Goal: Task Accomplishment & Management: Manage account settings

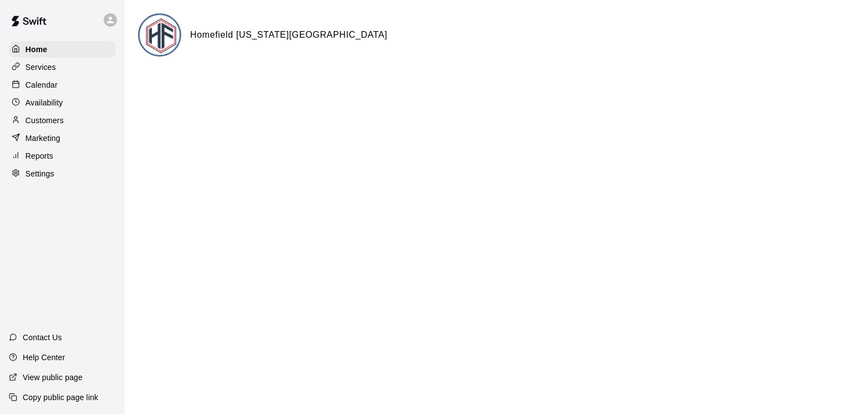
click at [67, 70] on div "Services" at bounding box center [62, 67] width 107 height 17
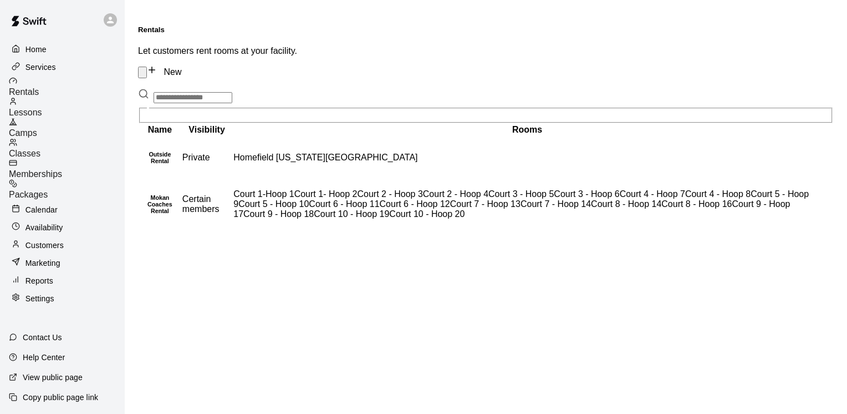
click at [71, 123] on div "Camps" at bounding box center [67, 128] width 116 height 21
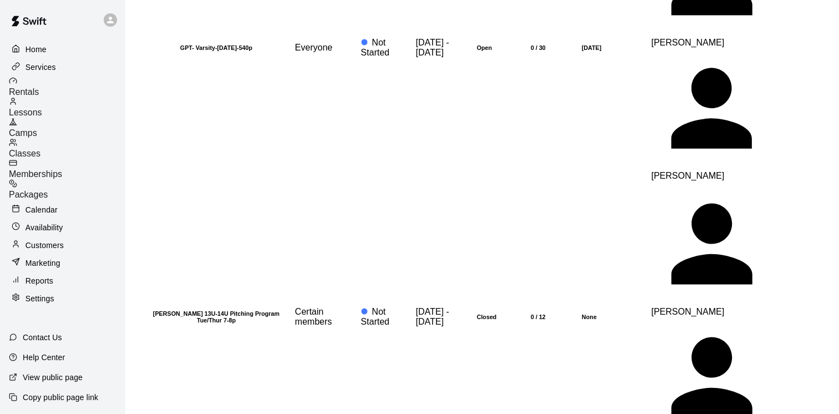
scroll to position [887, 0]
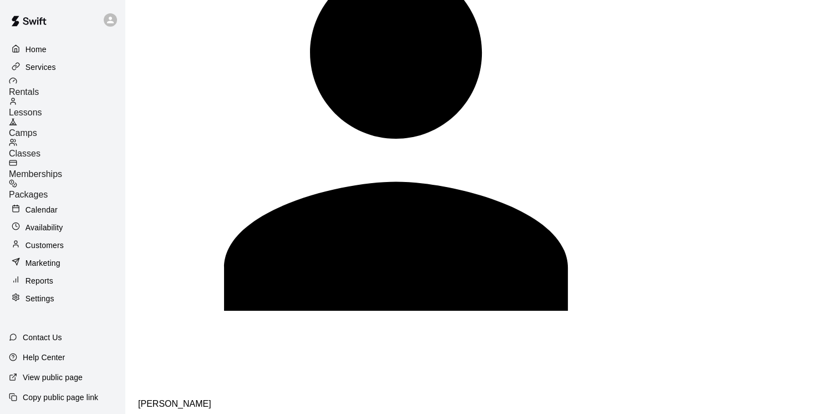
scroll to position [998, 0]
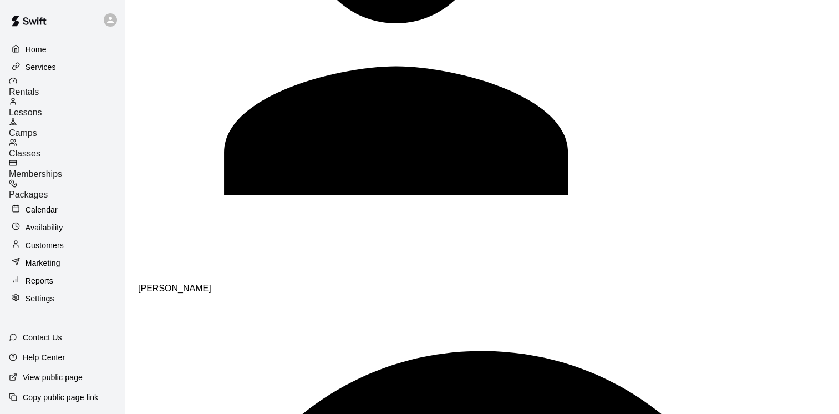
scroll to position [782, 0]
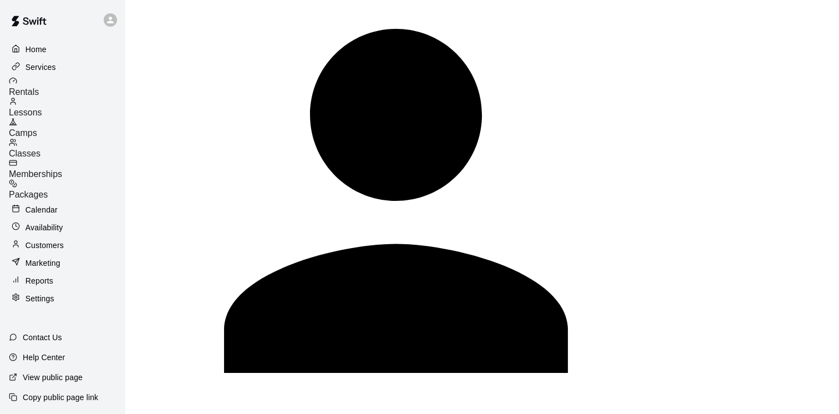
click at [62, 169] on span "Memberships" at bounding box center [35, 173] width 53 height 9
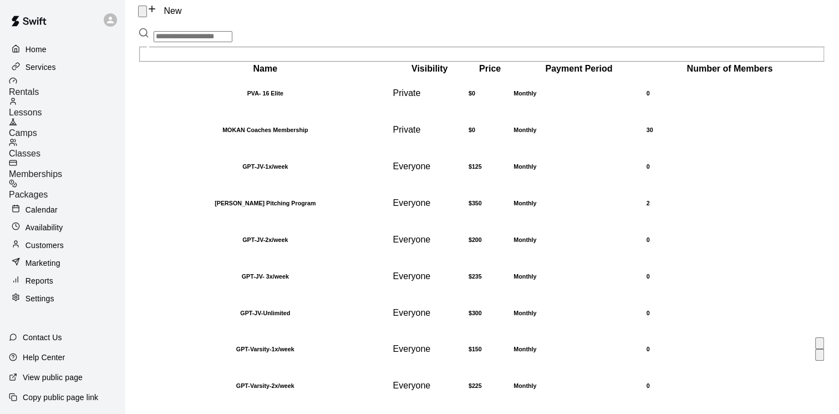
scroll to position [222, 0]
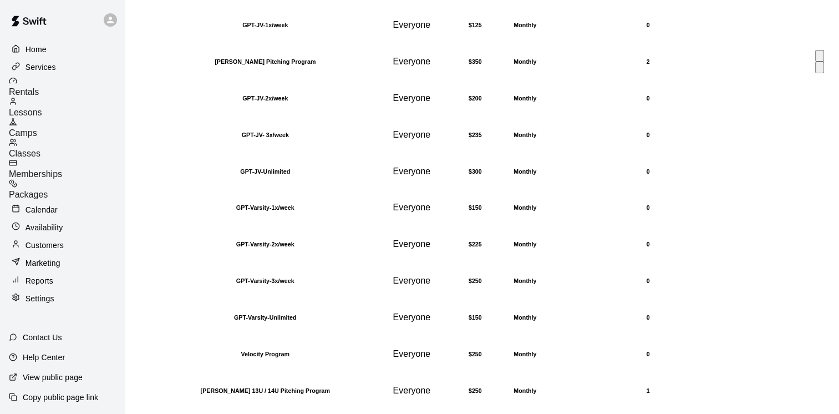
click at [227, 58] on h6 "[PERSON_NAME] Pitching Program" at bounding box center [265, 61] width 251 height 7
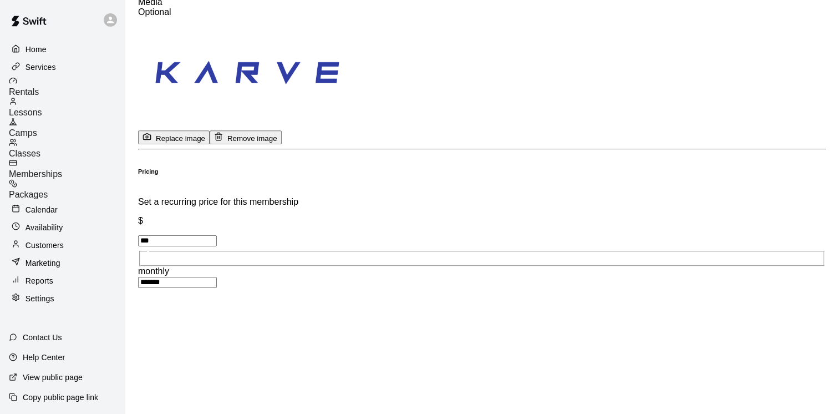
scroll to position [499, 0]
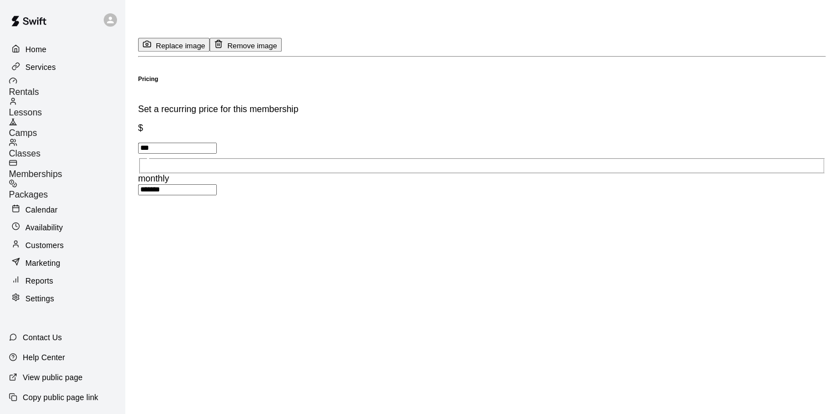
scroll to position [665, 0]
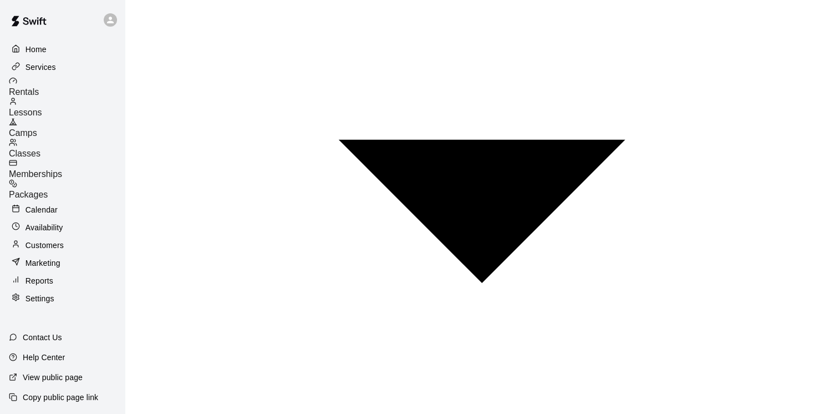
scroll to position [943, 0]
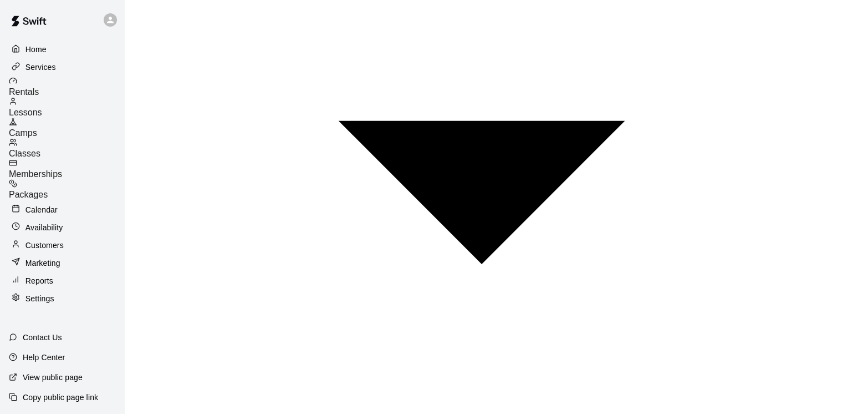
type input "*******"
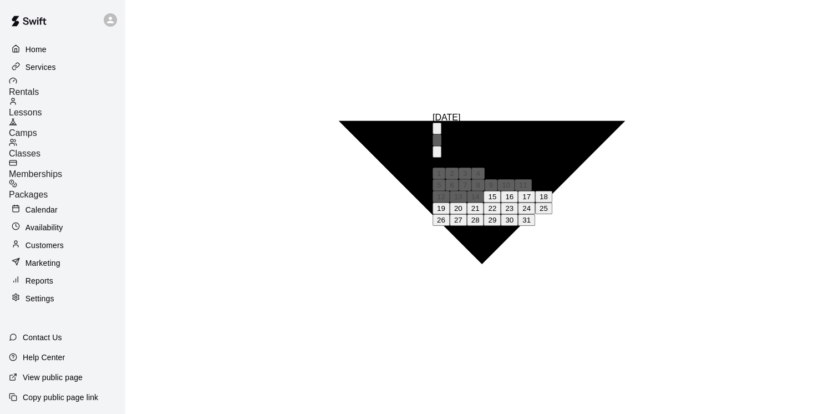
click at [437, 154] on icon "Next month" at bounding box center [437, 154] width 0 height 0
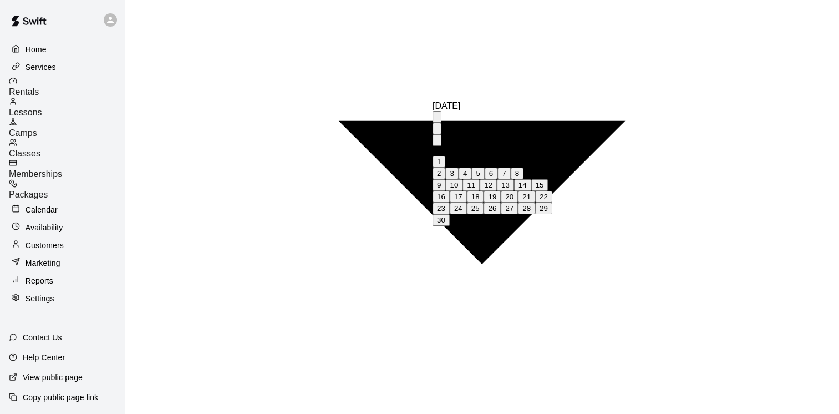
click at [458, 167] on button "3" at bounding box center [451, 173] width 13 height 12
type input "**********"
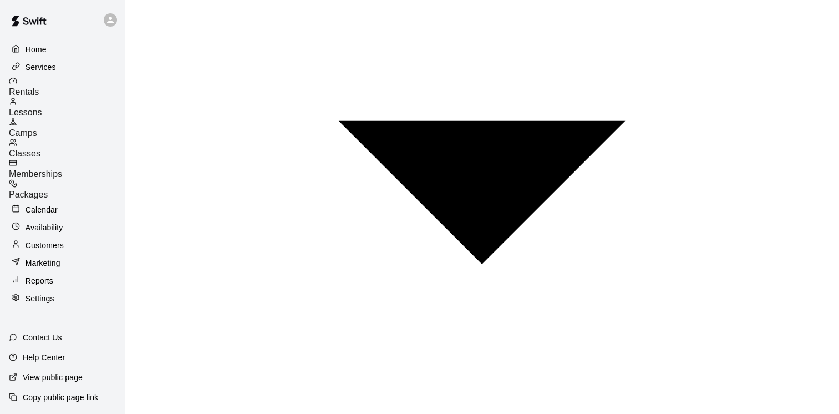
scroll to position [721, 0]
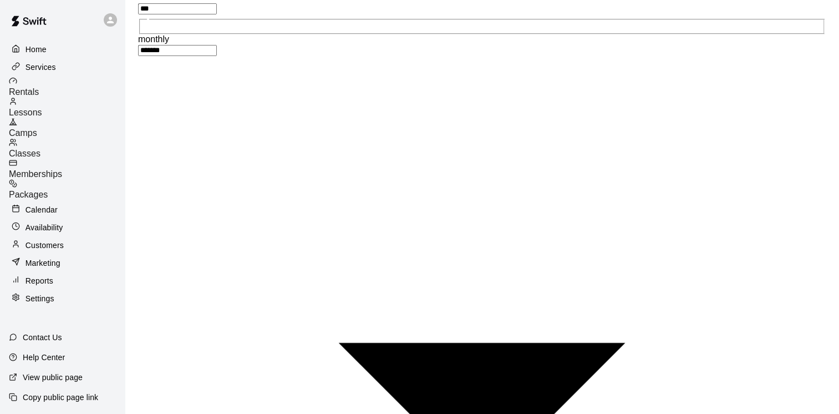
click at [73, 141] on div "Classes" at bounding box center [67, 148] width 116 height 21
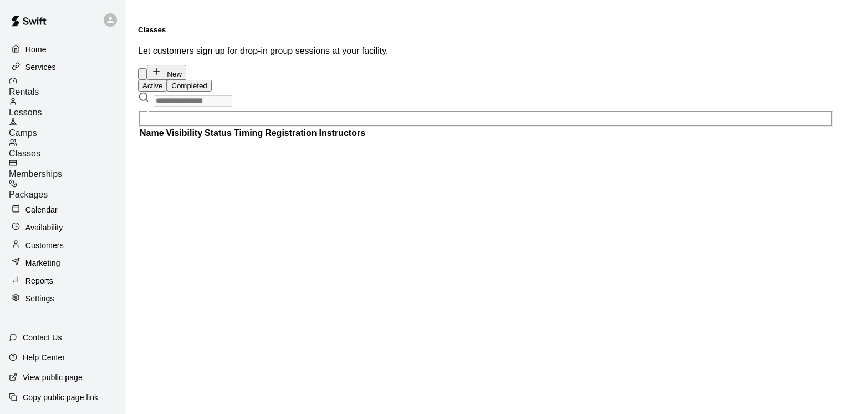
click at [73, 125] on div "Camps" at bounding box center [67, 128] width 116 height 21
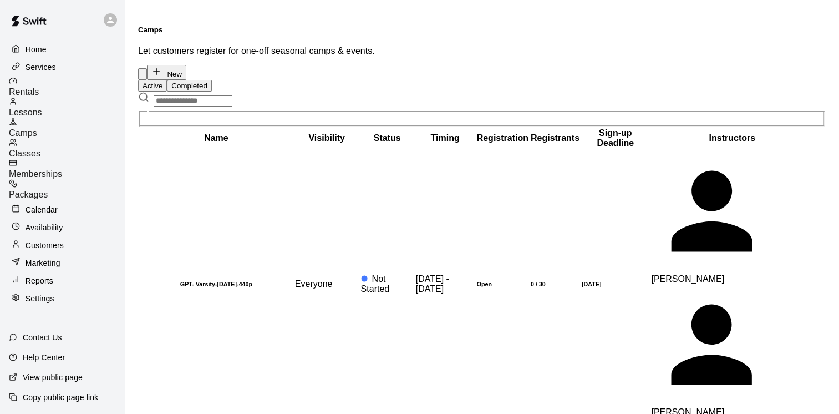
click at [232, 95] on input "text" at bounding box center [193, 100] width 79 height 11
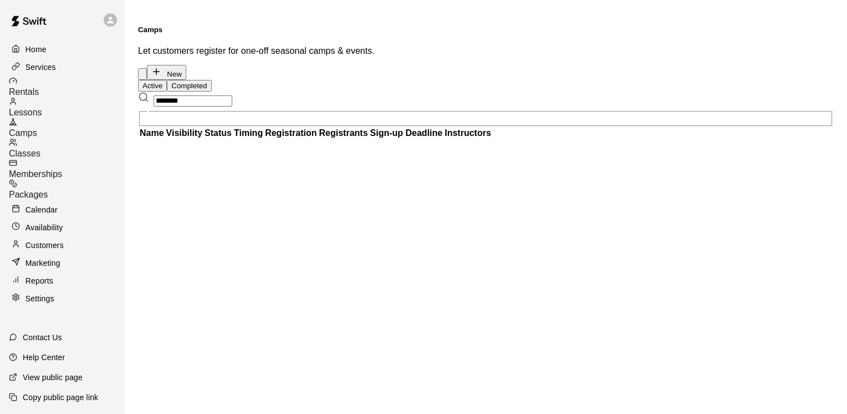
type input "********"
click at [65, 123] on div "Camps" at bounding box center [67, 128] width 116 height 21
click at [75, 105] on div "Lessons" at bounding box center [67, 107] width 116 height 21
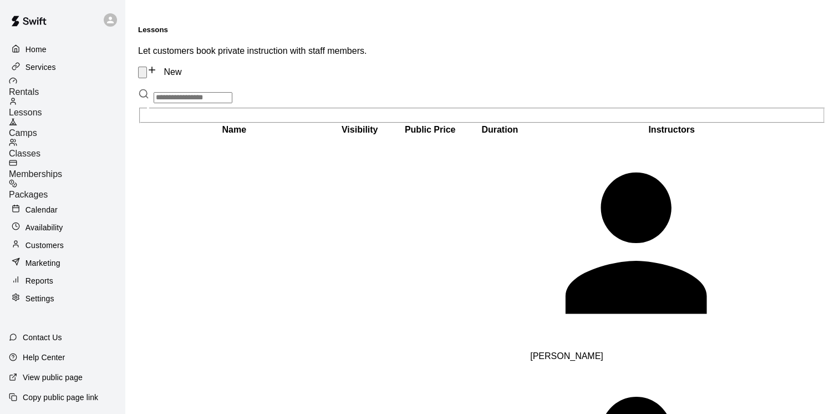
click at [65, 121] on div "Camps" at bounding box center [67, 128] width 116 height 21
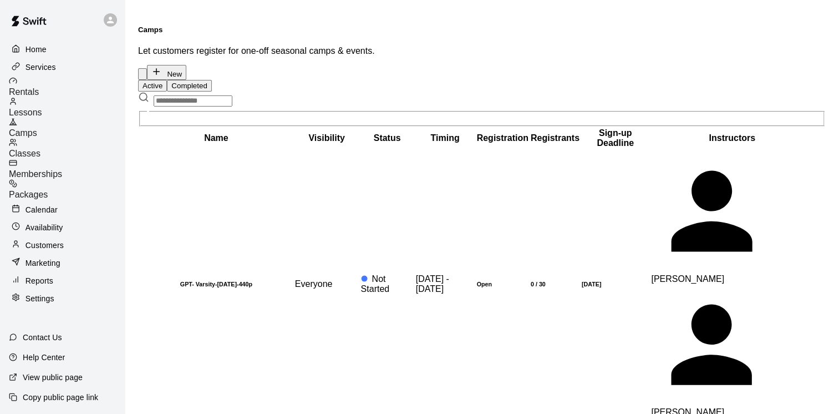
click at [72, 141] on div "Classes" at bounding box center [67, 148] width 116 height 21
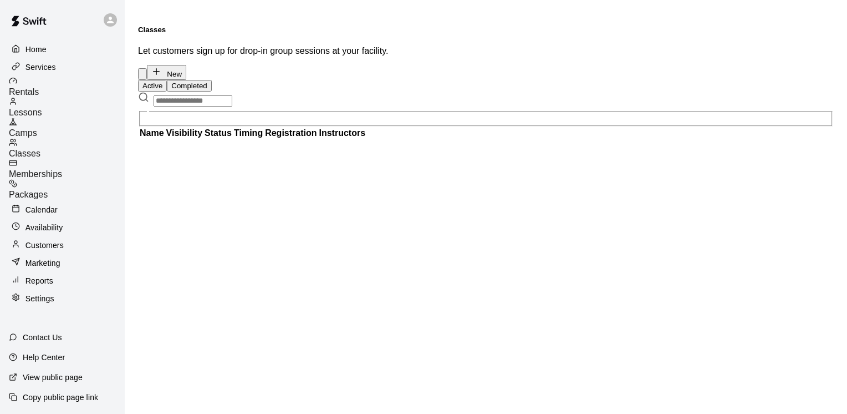
click at [75, 125] on div "Camps" at bounding box center [67, 128] width 116 height 21
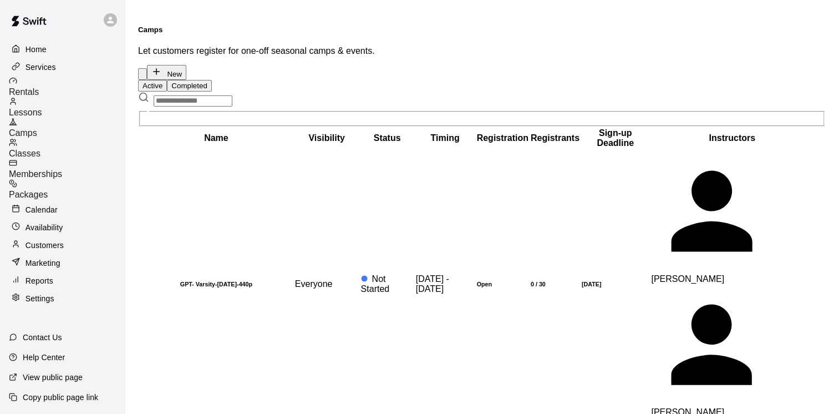
click at [617, 80] on div "Active Completed" at bounding box center [482, 86] width 688 height 12
